Goal: Contribute content

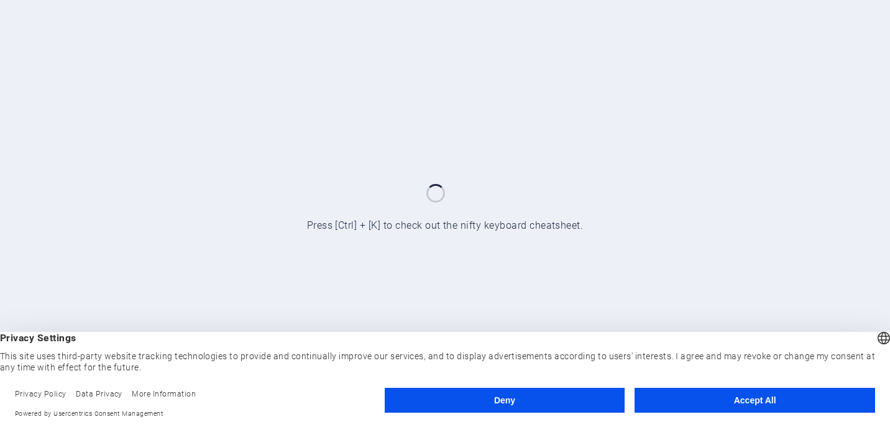
click at [742, 403] on button "Accept All" at bounding box center [754, 400] width 240 height 25
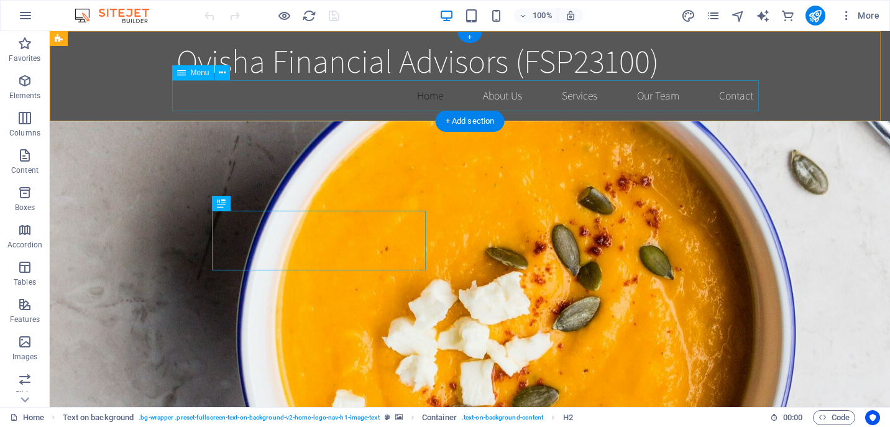
click at [419, 94] on nav "Home About Us Services Our Team Contact" at bounding box center [469, 95] width 586 height 31
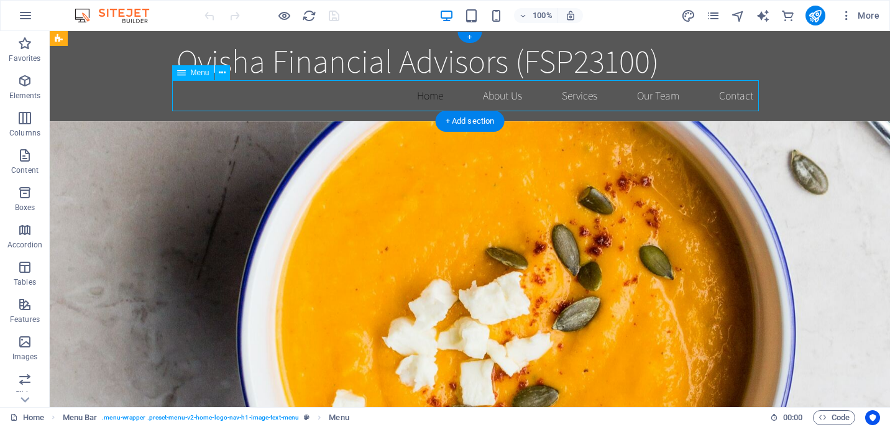
click at [491, 98] on nav "Home About Us Services Our Team Contact" at bounding box center [469, 95] width 586 height 31
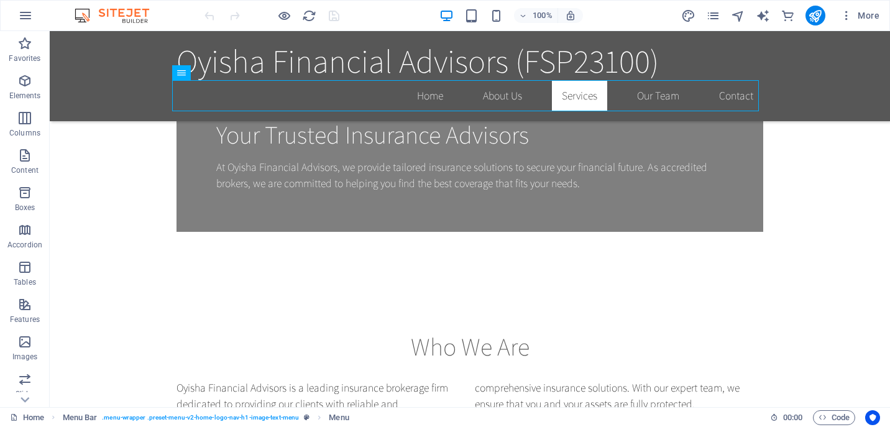
scroll to position [549, 0]
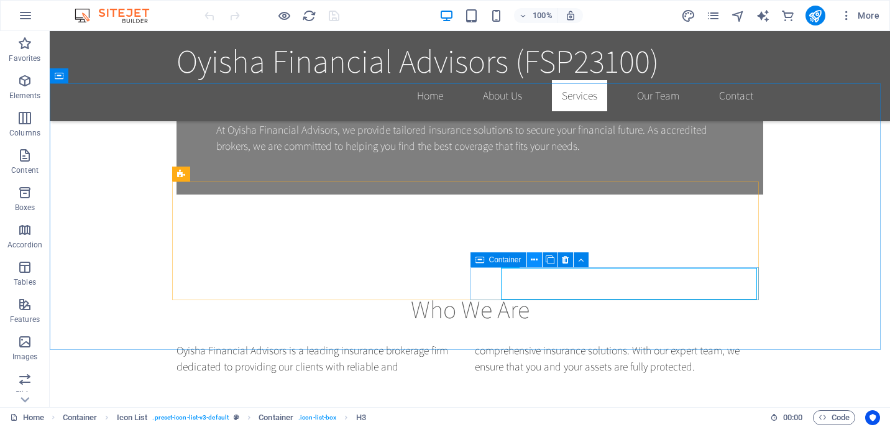
click at [532, 258] on icon at bounding box center [533, 259] width 7 height 13
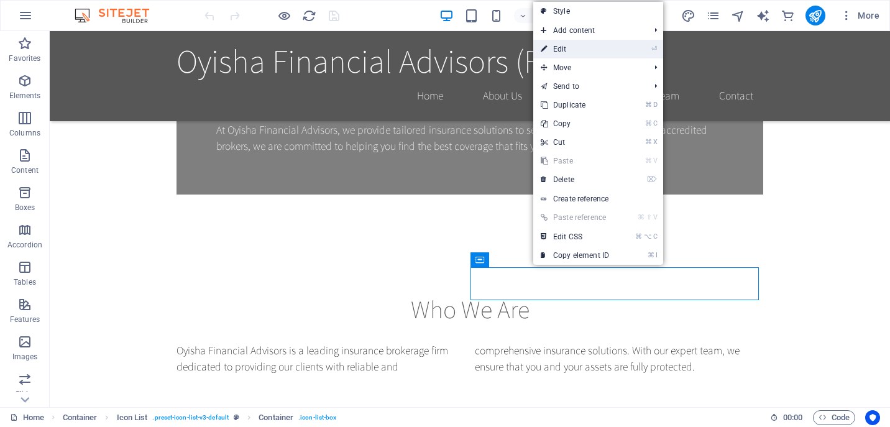
click at [558, 44] on link "⏎ Edit" at bounding box center [574, 49] width 83 height 19
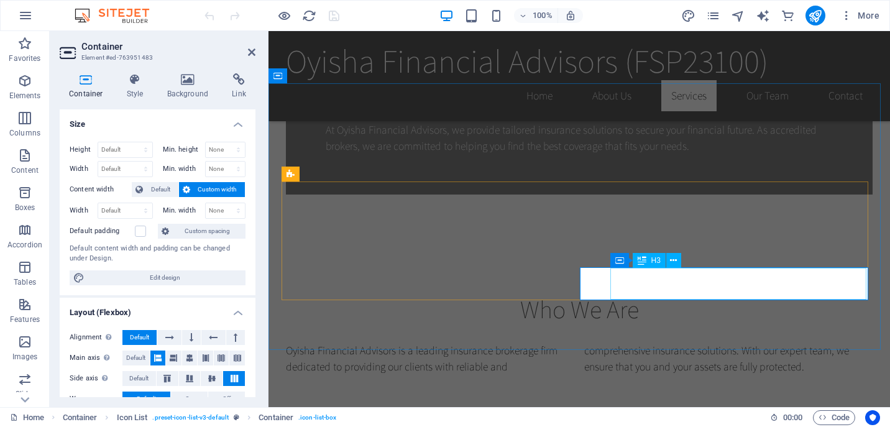
drag, startPoint x: 703, startPoint y: 285, endPoint x: 696, endPoint y: 284, distance: 6.9
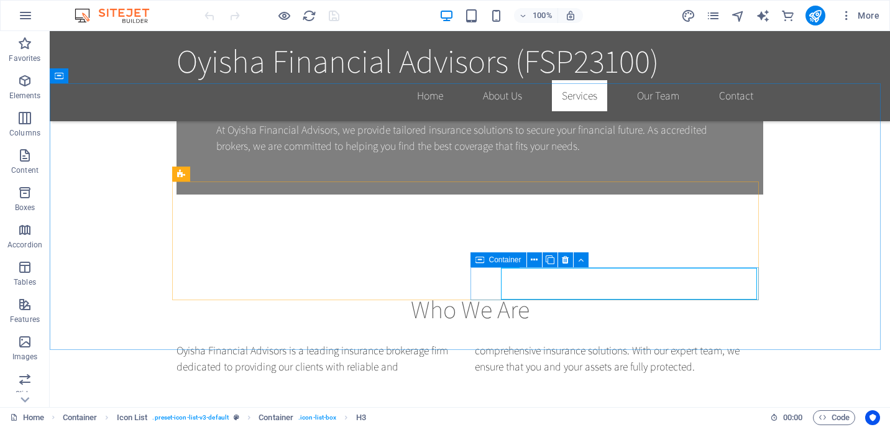
click at [503, 263] on span "Container" at bounding box center [505, 259] width 32 height 7
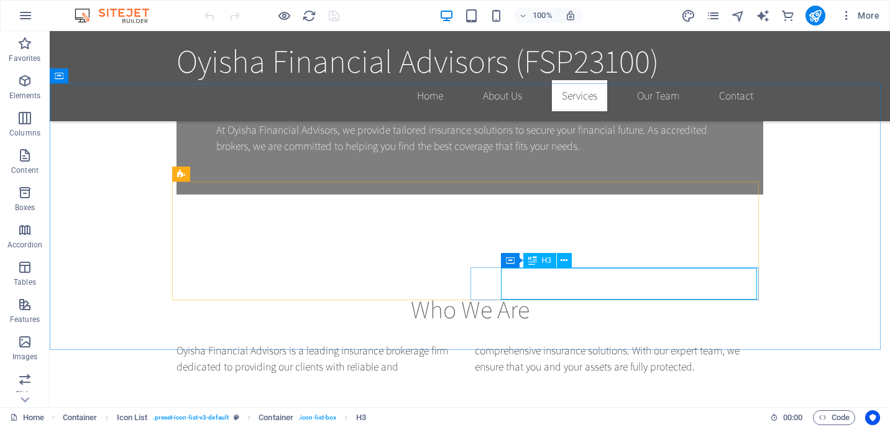
click at [530, 259] on icon at bounding box center [532, 260] width 9 height 15
click at [566, 259] on icon at bounding box center [563, 260] width 7 height 13
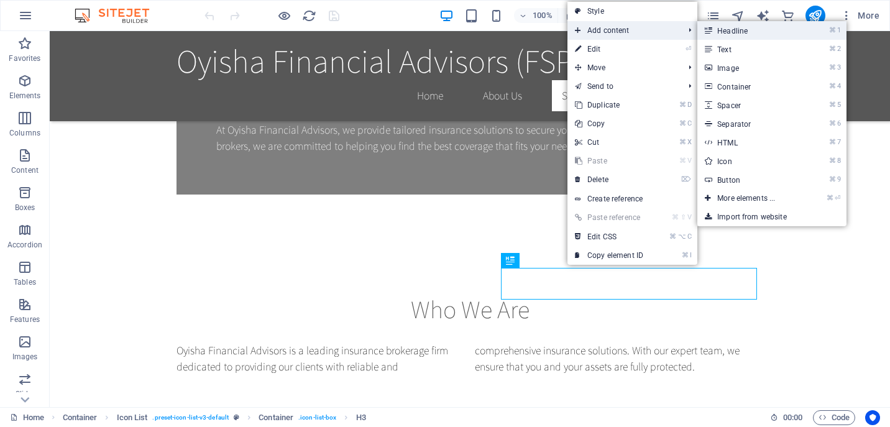
click at [728, 32] on link "⌘ 1 Headline" at bounding box center [748, 30] width 102 height 19
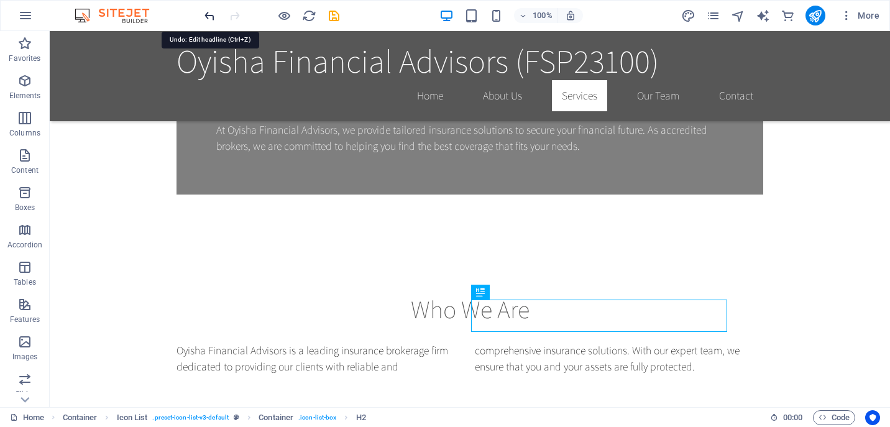
click at [211, 14] on icon "undo" at bounding box center [210, 16] width 14 height 14
click at [207, 14] on icon "undo" at bounding box center [210, 16] width 14 height 14
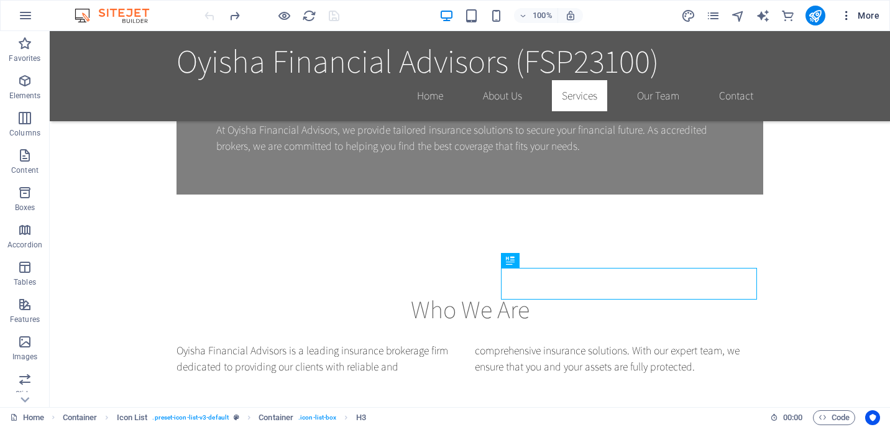
click at [847, 14] on icon "button" at bounding box center [846, 15] width 12 height 12
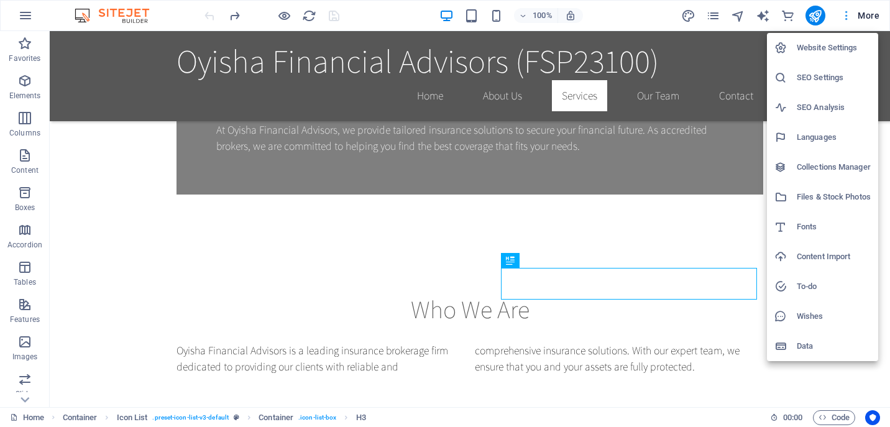
click at [847, 14] on div at bounding box center [445, 213] width 890 height 427
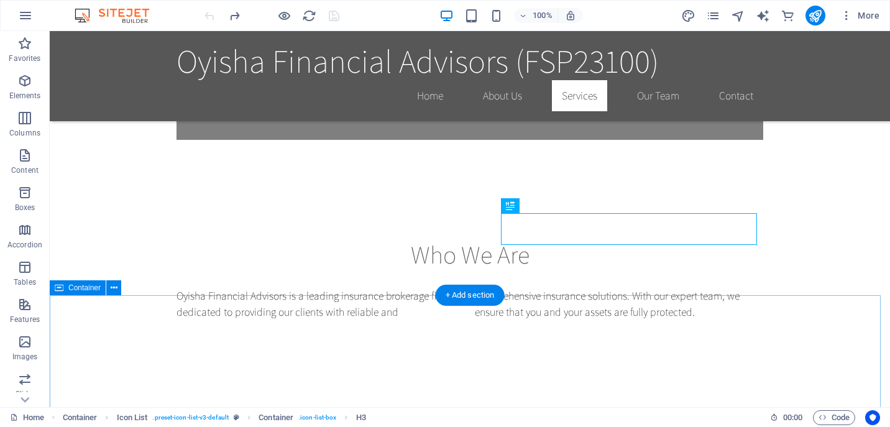
scroll to position [833, 0]
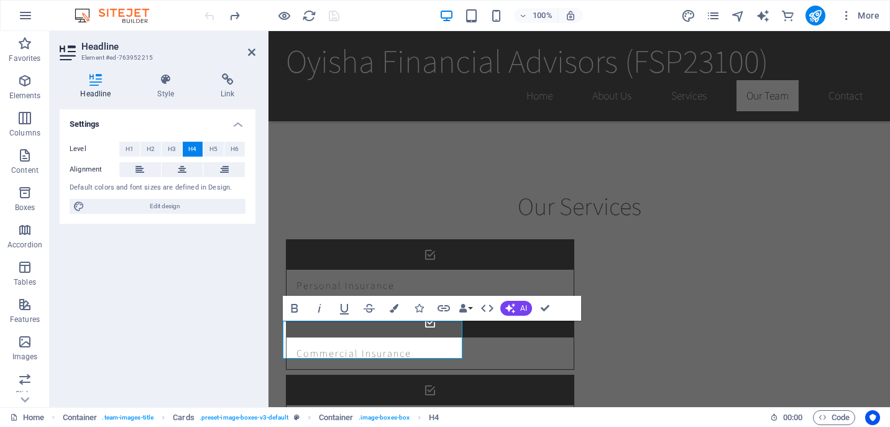
click at [214, 297] on div "Settings Level H1 H2 H3 H4 H5 H6 Alignment Default colors and font sizes are de…" at bounding box center [158, 253] width 196 height 288
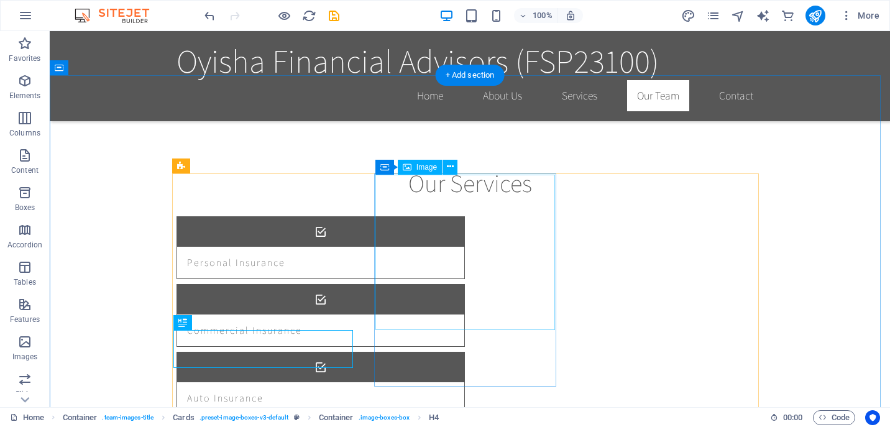
scroll to position [917, 0]
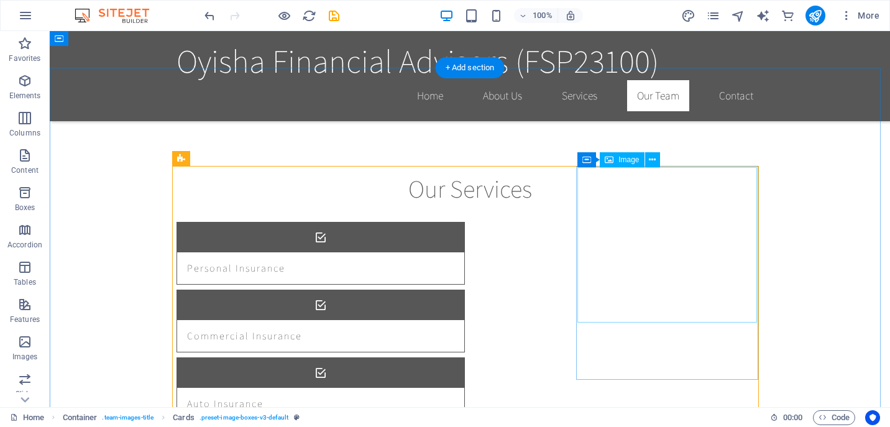
scroll to position [814, 0]
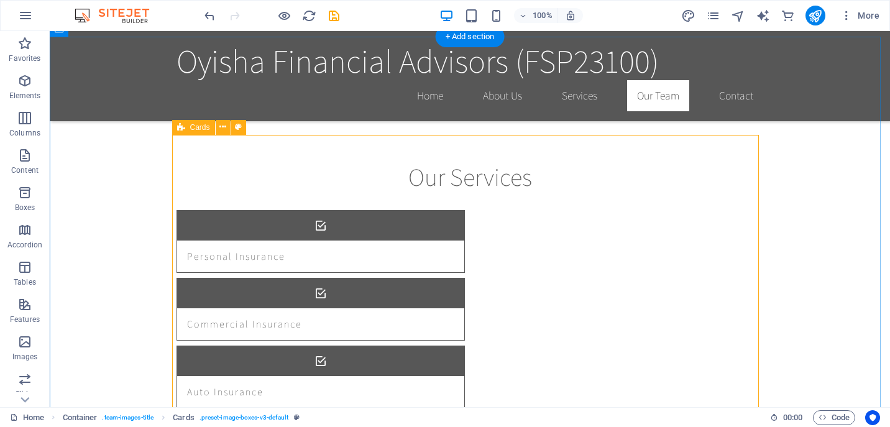
scroll to position [1052, 0]
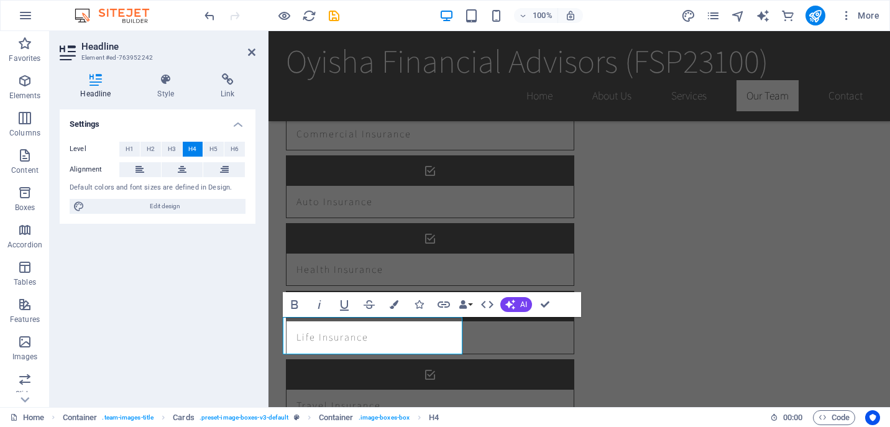
click at [195, 291] on div "Settings Level H1 H2 H3 H4 H5 H6 Alignment Default colors and font sizes are de…" at bounding box center [158, 253] width 196 height 288
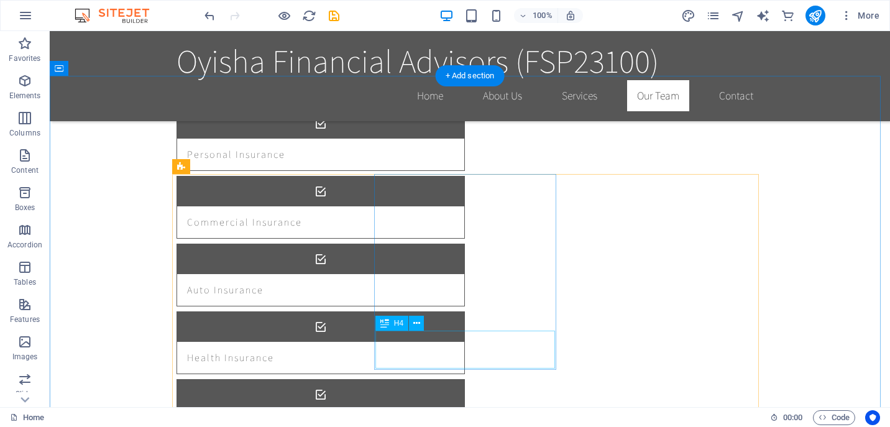
scroll to position [1054, 0]
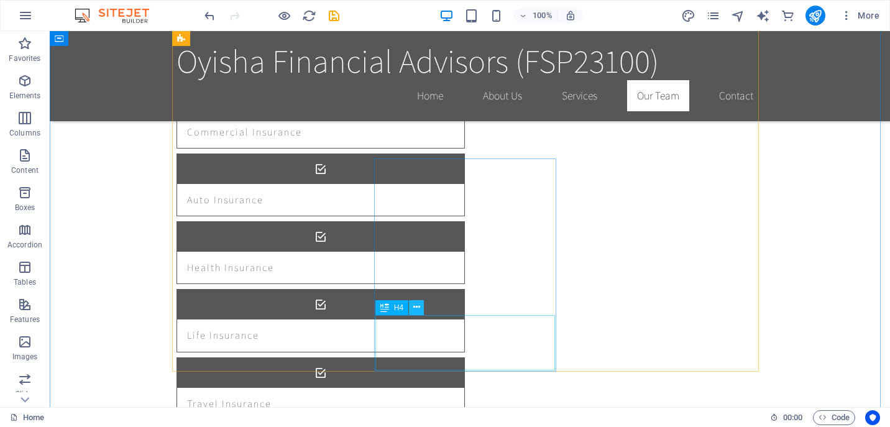
click at [414, 306] on icon at bounding box center [416, 307] width 7 height 13
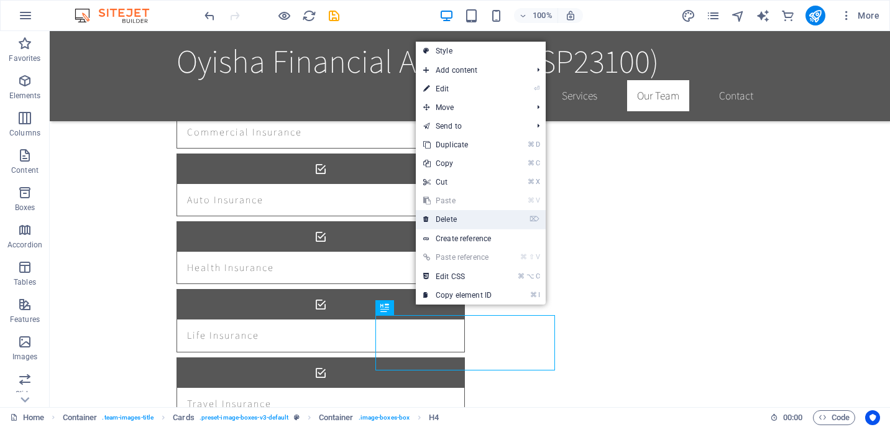
click at [440, 222] on link "⌦ Delete" at bounding box center [457, 219] width 83 height 19
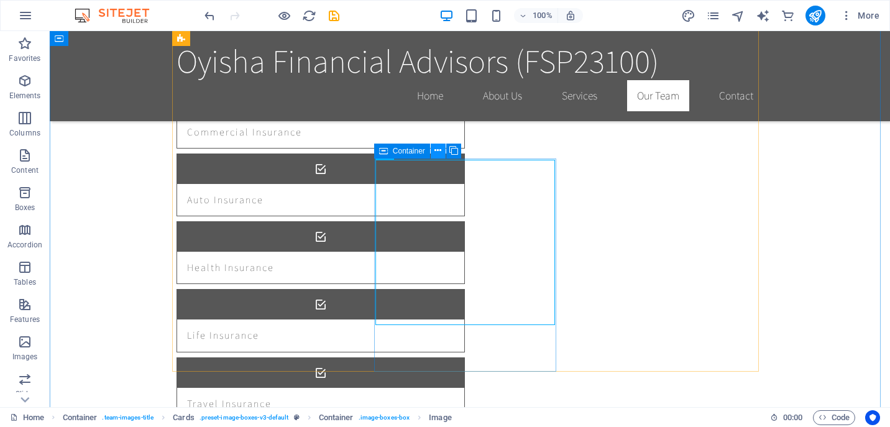
click at [435, 150] on icon at bounding box center [437, 150] width 7 height 13
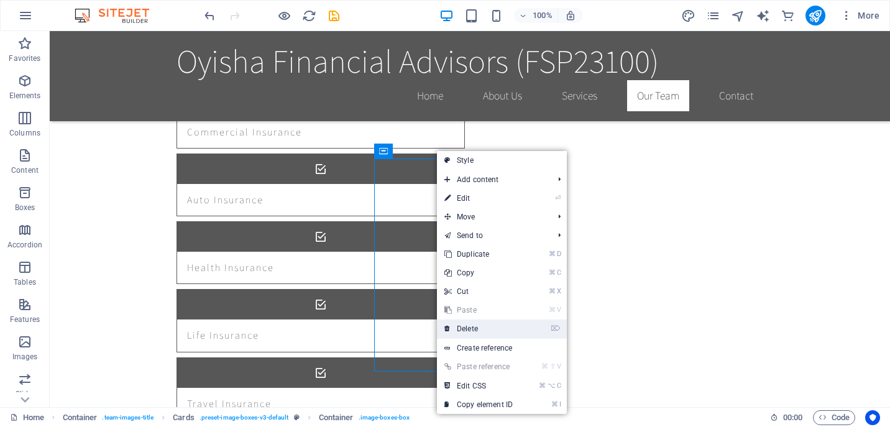
click at [495, 322] on link "⌦ Delete" at bounding box center [478, 328] width 83 height 19
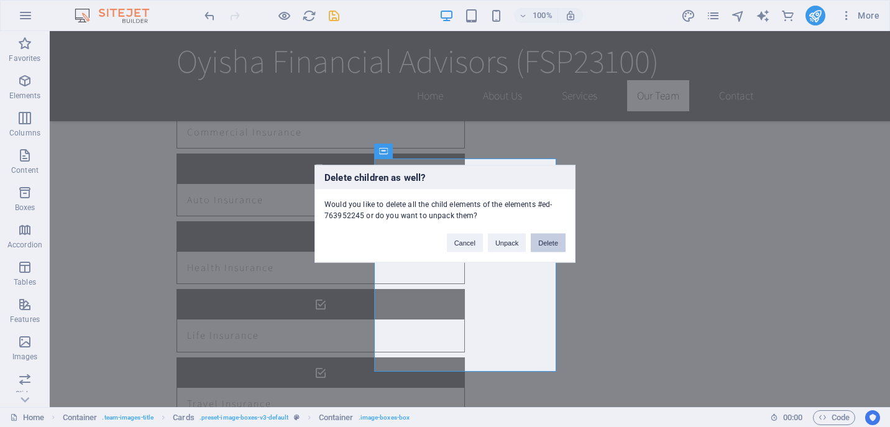
click at [552, 243] on button "Delete" at bounding box center [547, 242] width 35 height 19
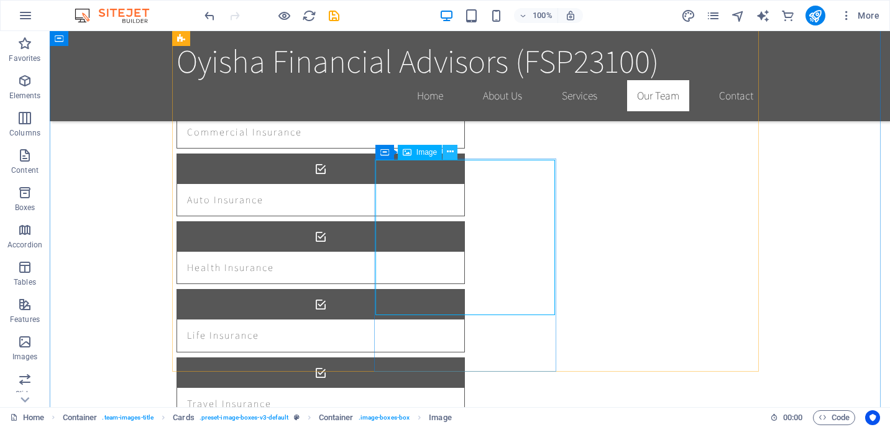
click at [447, 150] on icon at bounding box center [450, 151] width 7 height 13
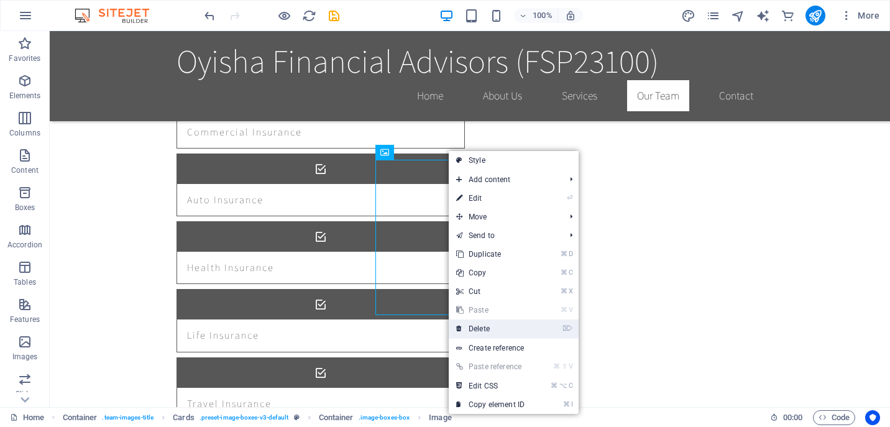
click at [484, 328] on link "⌦ Delete" at bounding box center [489, 328] width 83 height 19
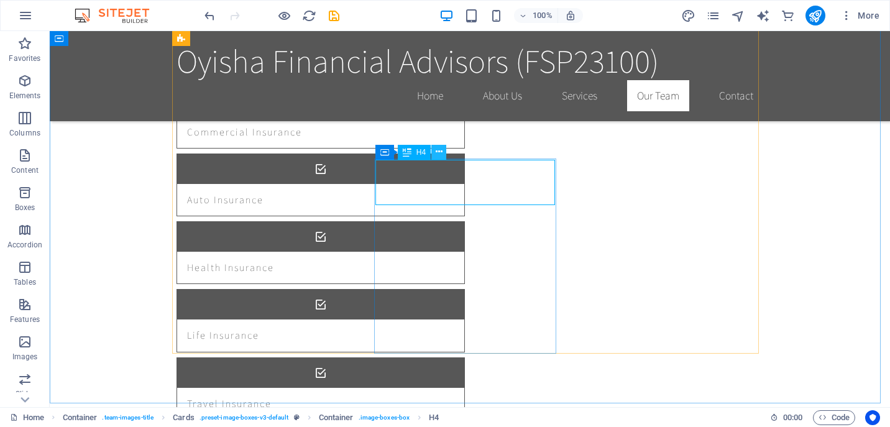
click at [438, 151] on icon at bounding box center [438, 151] width 7 height 13
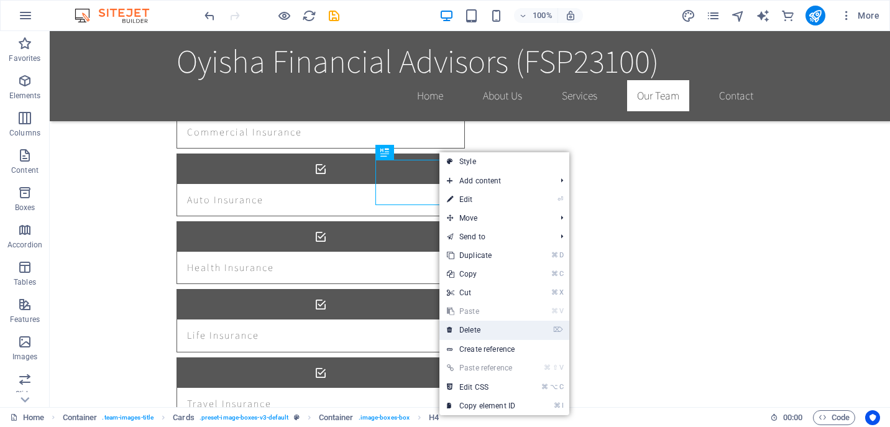
click at [468, 329] on link "⌦ Delete" at bounding box center [480, 330] width 83 height 19
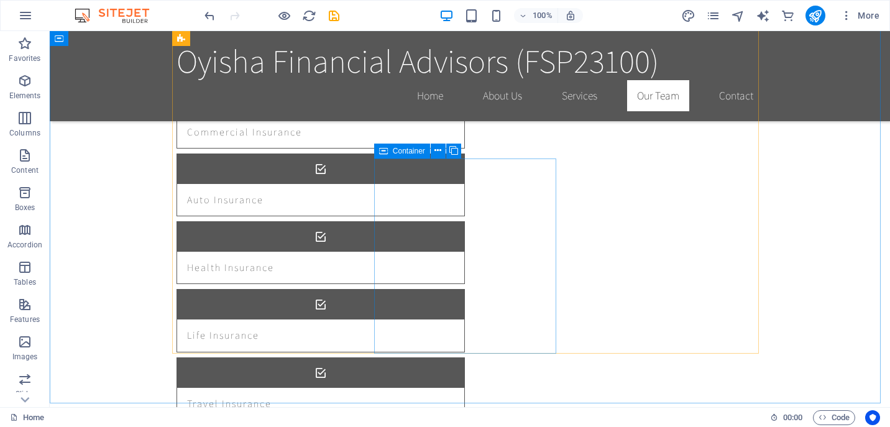
click at [410, 151] on span "Container" at bounding box center [409, 150] width 32 height 7
click at [440, 148] on icon at bounding box center [437, 150] width 7 height 13
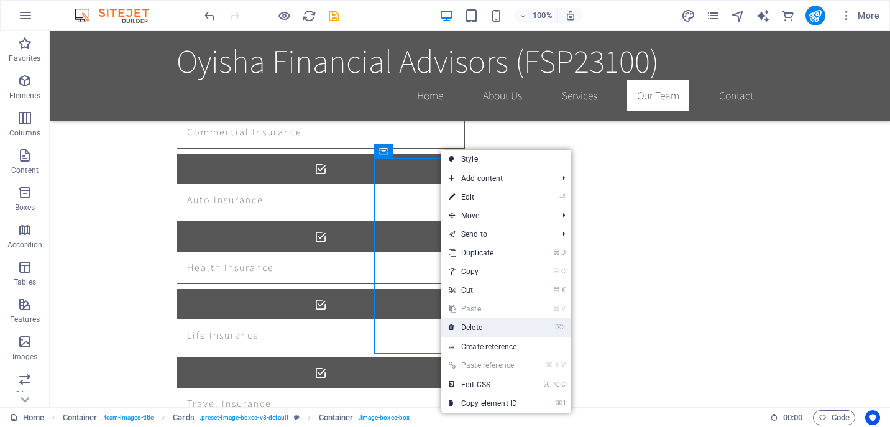
click at [476, 329] on link "⌦ Delete" at bounding box center [482, 327] width 83 height 19
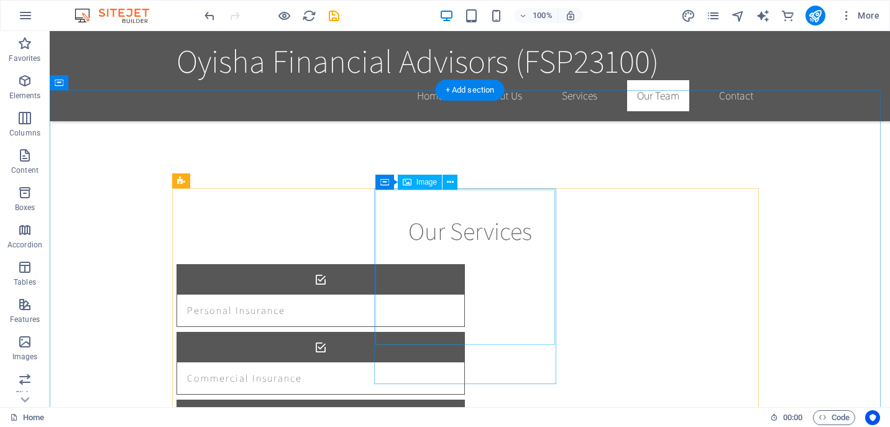
scroll to position [808, 0]
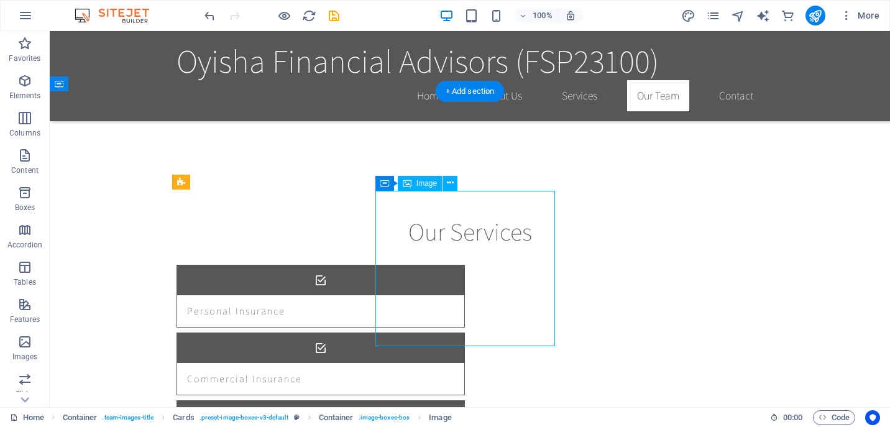
select select "vw"
select select "px"
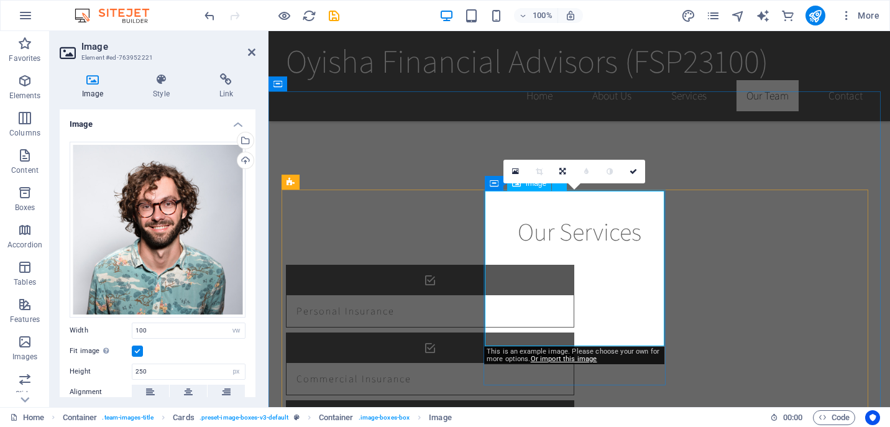
click at [513, 168] on icon at bounding box center [515, 171] width 7 height 9
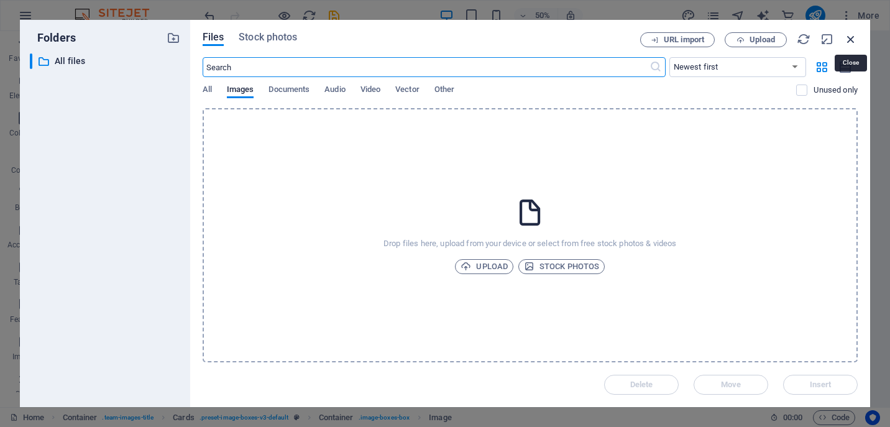
click at [850, 37] on icon "button" at bounding box center [851, 39] width 14 height 14
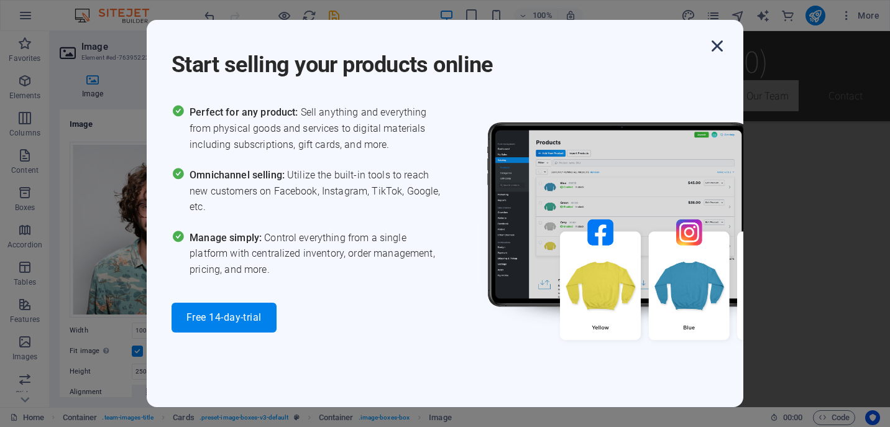
click at [718, 45] on icon "button" at bounding box center [717, 46] width 22 height 22
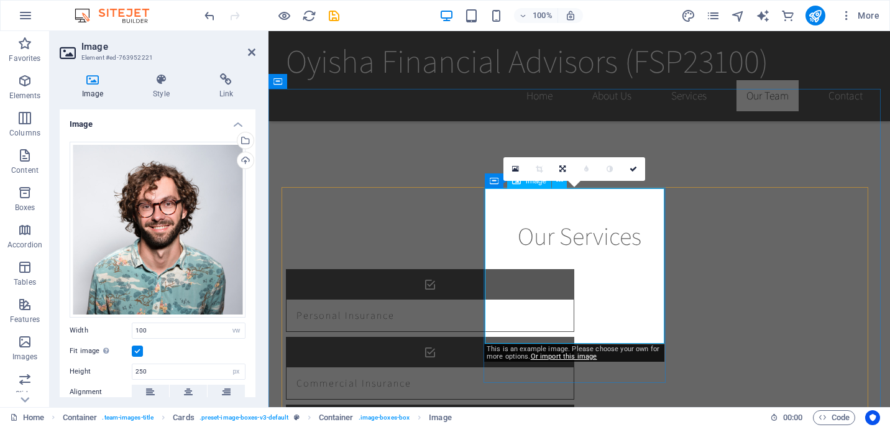
scroll to position [794, 0]
